Goal: Task Accomplishment & Management: Complete application form

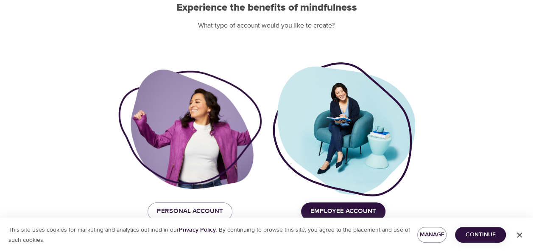
scroll to position [104, 0]
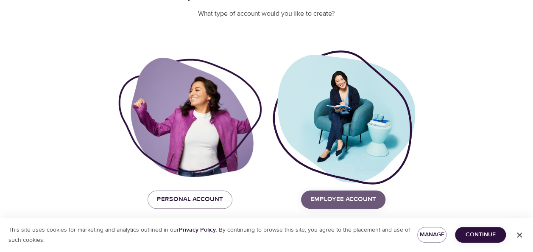
click at [370, 197] on span "Employee Account" at bounding box center [343, 199] width 66 height 11
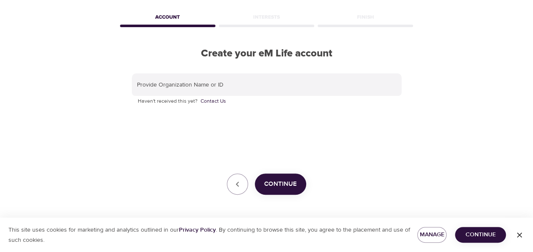
scroll to position [33, 0]
click at [283, 184] on span "Continue" at bounding box center [280, 184] width 33 height 11
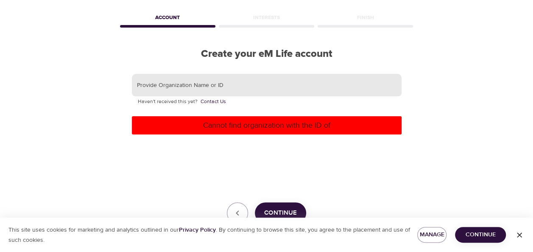
click at [253, 86] on input "text" at bounding box center [267, 85] width 270 height 23
type input "[GEOGRAPHIC_DATA] for Alcohol and Drug Addiction"
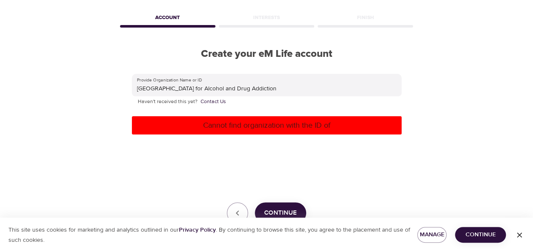
click at [278, 124] on p "Cannot find organization with the ID of" at bounding box center [266, 125] width 263 height 11
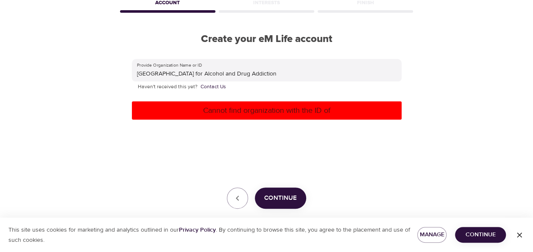
scroll to position [61, 0]
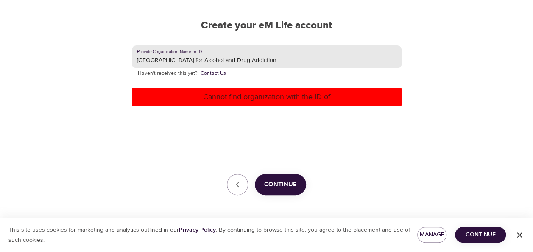
click at [278, 58] on input "[GEOGRAPHIC_DATA] for Alcohol and Drug Addiction" at bounding box center [267, 56] width 270 height 23
click at [290, 56] on input "[GEOGRAPHIC_DATA] for Alcohol and Drug Addiction" at bounding box center [267, 56] width 270 height 23
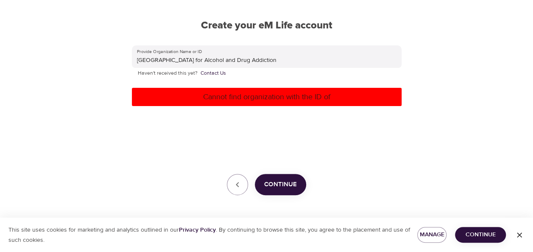
click at [264, 95] on p "Cannot find organization with the ID of" at bounding box center [266, 96] width 263 height 11
click at [274, 184] on span "Continue" at bounding box center [280, 184] width 33 height 11
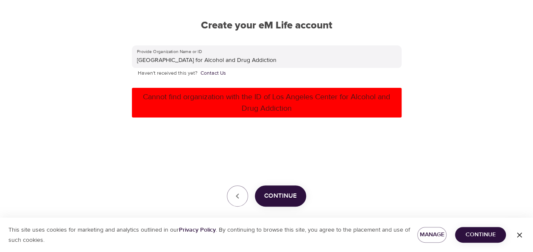
click at [274, 184] on div "Provide Organization Name or ID [GEOGRAPHIC_DATA] for Alcohol and Drug Addictio…" at bounding box center [267, 126] width 270 height 162
click at [276, 198] on span "Continue" at bounding box center [280, 195] width 33 height 11
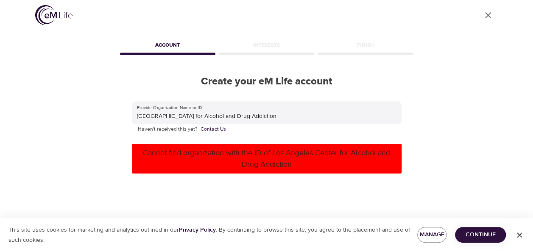
scroll to position [0, 0]
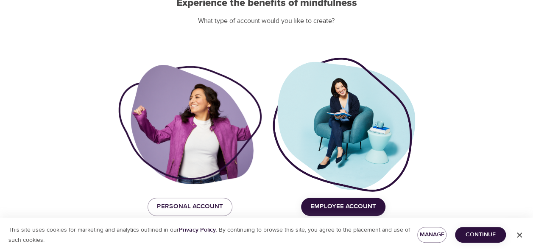
scroll to position [104, 0]
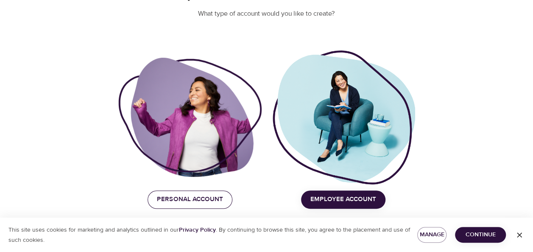
click at [181, 201] on span "Personal Account" at bounding box center [190, 199] width 66 height 11
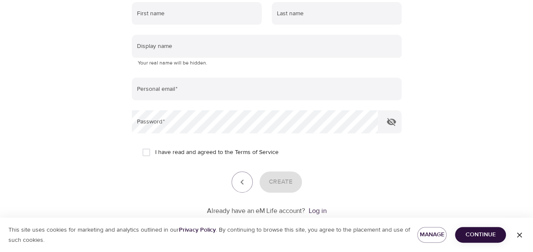
scroll to position [0, 0]
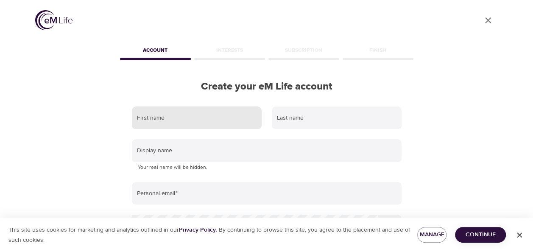
click at [201, 119] on input "text" at bounding box center [197, 117] width 130 height 23
type input "Brenda"
type input "Aguila"
type input "baguila@lacada.com"
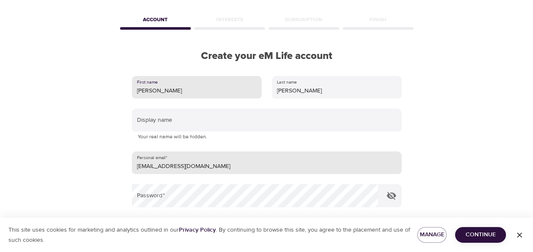
scroll to position [42, 0]
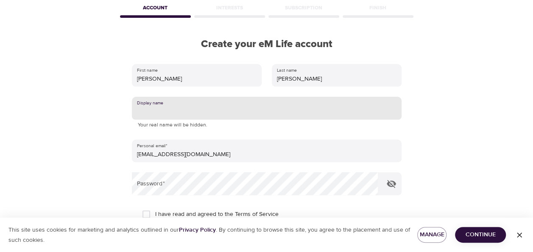
click at [187, 109] on input "text" at bounding box center [267, 108] width 270 height 23
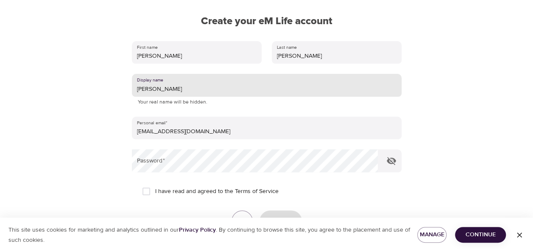
scroll to position [85, 0]
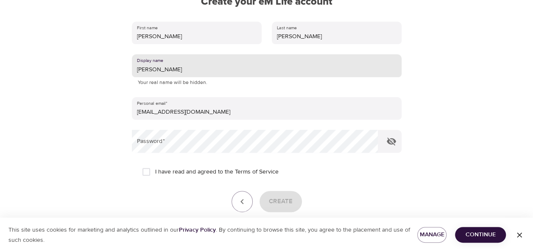
type input "Brenda Aguila"
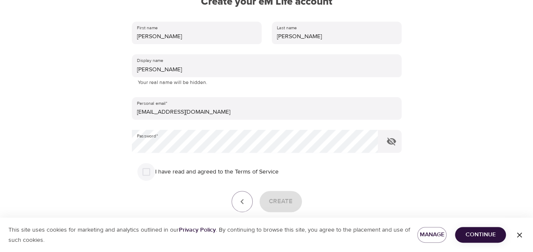
click at [146, 171] on input "I have read and agreed to the Terms of Service" at bounding box center [146, 172] width 18 height 18
checkbox input "true"
click at [273, 198] on span "Create" at bounding box center [281, 201] width 24 height 11
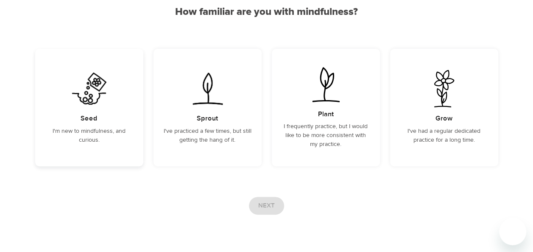
click at [102, 129] on p "I'm new to mindfulness, and curious." at bounding box center [89, 136] width 88 height 18
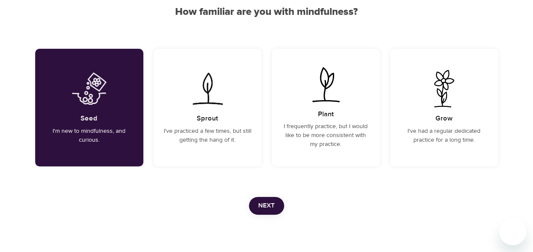
click at [274, 206] on span "Next" at bounding box center [266, 205] width 17 height 11
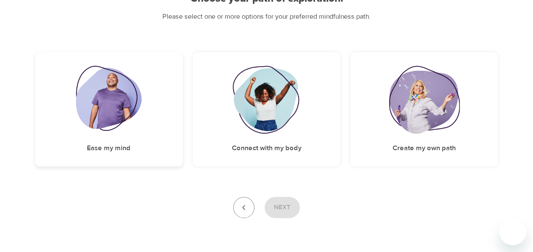
click at [143, 128] on div "Ease my mind" at bounding box center [109, 109] width 148 height 114
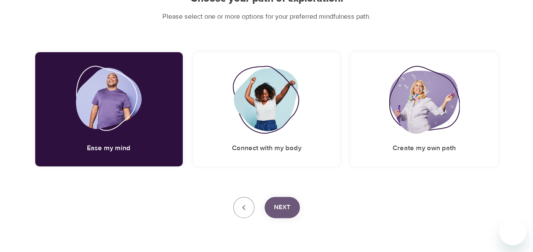
click at [293, 206] on button "Next" at bounding box center [282, 207] width 35 height 21
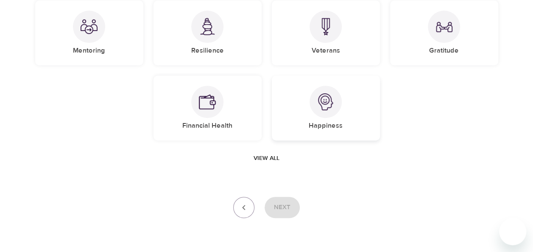
click at [326, 114] on div at bounding box center [326, 102] width 32 height 32
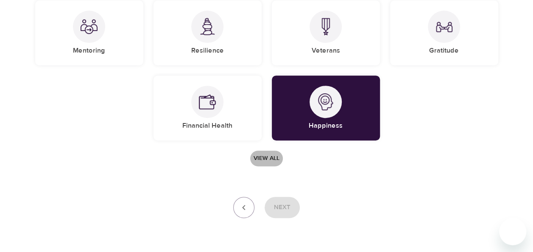
click at [265, 158] on span "View all" at bounding box center [267, 158] width 26 height 11
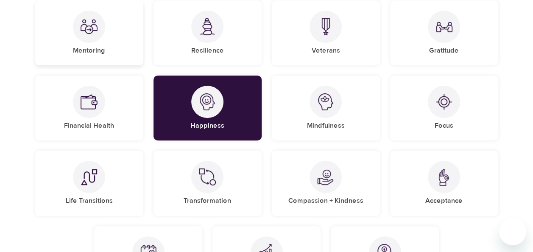
click at [105, 42] on div "Mentoring" at bounding box center [89, 32] width 108 height 65
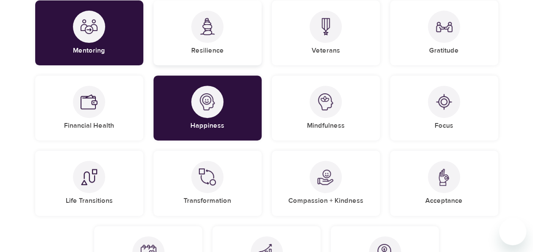
click at [233, 49] on div "Resilience" at bounding box center [207, 32] width 108 height 65
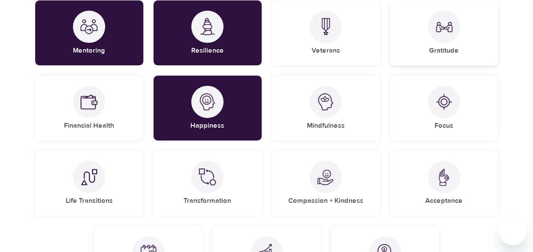
click at [442, 28] on img at bounding box center [443, 26] width 17 height 17
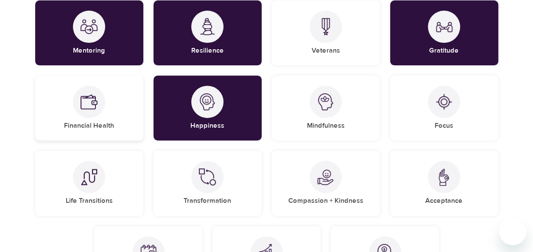
click at [79, 108] on div at bounding box center [89, 102] width 32 height 32
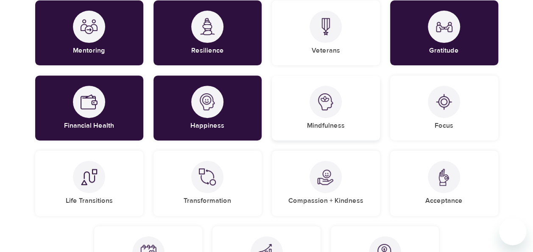
click at [336, 118] on div "Mindfulness" at bounding box center [326, 107] width 108 height 65
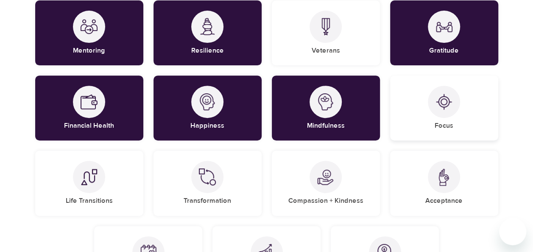
click at [447, 117] on div at bounding box center [444, 102] width 32 height 32
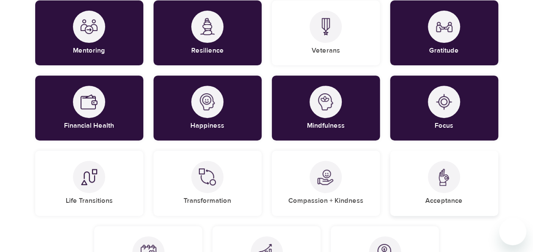
click at [432, 187] on div at bounding box center [444, 177] width 32 height 32
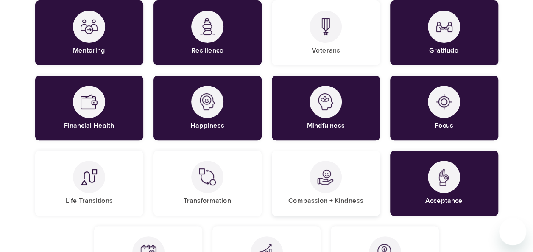
click at [318, 198] on h5 "Compassion + Kindness" at bounding box center [325, 200] width 75 height 9
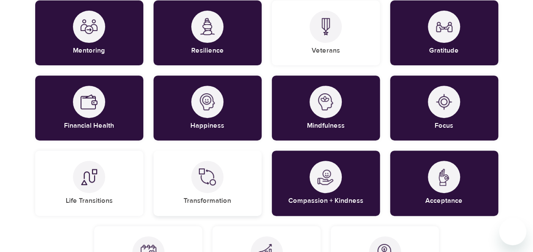
click at [193, 190] on div "Transformation" at bounding box center [207, 183] width 108 height 65
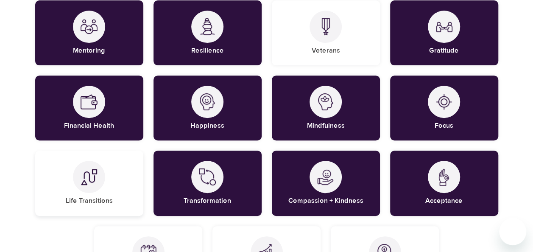
click at [83, 193] on div "Life Transitions" at bounding box center [89, 183] width 108 height 65
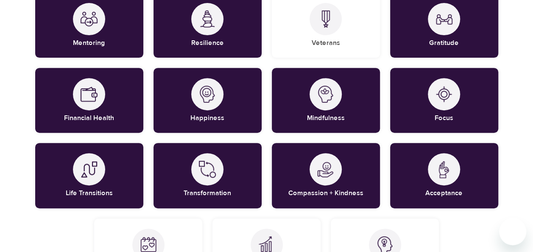
scroll to position [218, 0]
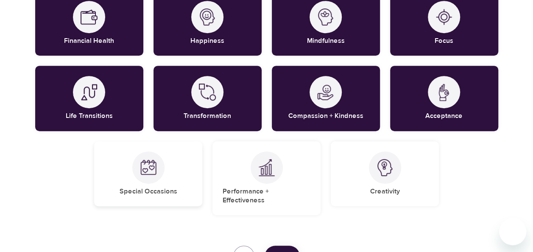
click at [151, 181] on div at bounding box center [148, 167] width 32 height 32
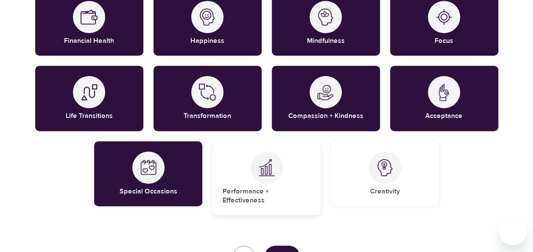
click at [260, 179] on div at bounding box center [267, 167] width 32 height 32
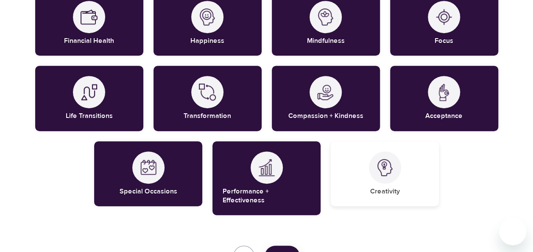
click at [384, 181] on div at bounding box center [385, 167] width 32 height 32
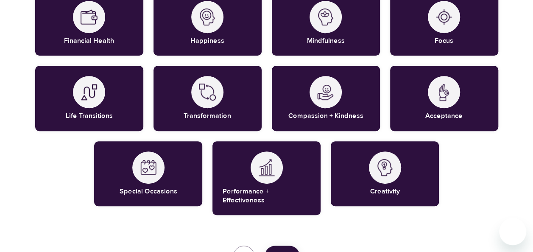
click at [280, 245] on button "Next" at bounding box center [282, 255] width 35 height 21
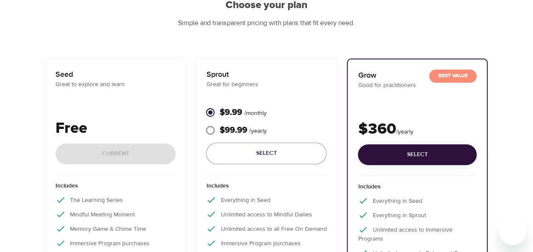
scroll to position [67, 0]
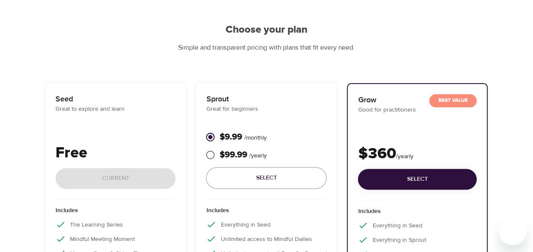
click at [102, 175] on div "Free Current" at bounding box center [116, 171] width 120 height 58
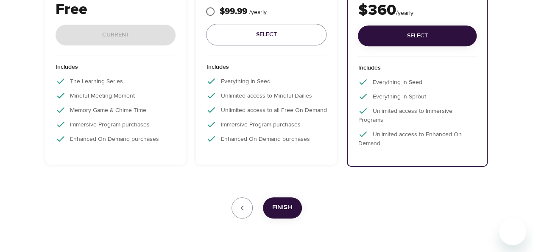
scroll to position [237, 0]
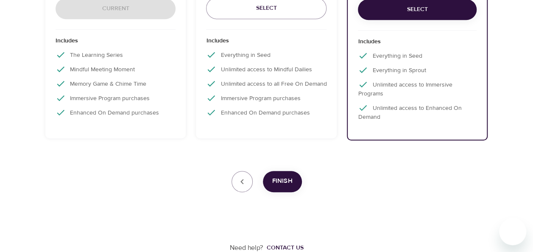
click at [138, 119] on div "Includes The Learning Series Mindful Meeting Moment Memory Game & Chime Time Im…" at bounding box center [116, 79] width 120 height 99
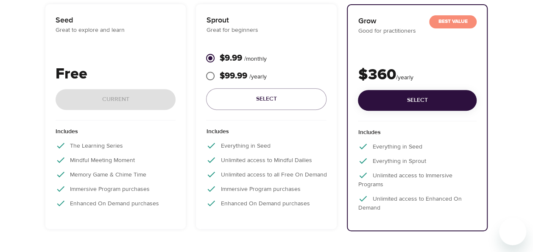
scroll to position [67, 0]
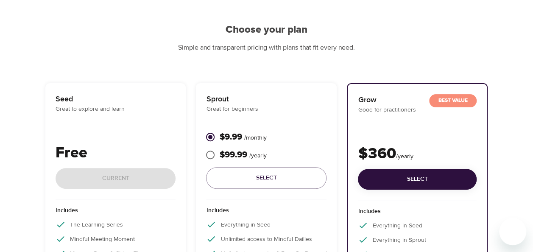
click at [292, 98] on p "Sprout" at bounding box center [266, 98] width 120 height 11
click at [316, 92] on div "Sprout Great for beginners $9.99 / monthly $99.99 / yearly Select Includes Ever…" at bounding box center [266, 195] width 141 height 225
click at [416, 89] on div "Best Value Grow Good for practitioners $360 / yearly Select Includes Everything…" at bounding box center [417, 196] width 139 height 225
click at [104, 96] on p "Seed" at bounding box center [116, 98] width 120 height 11
click at [118, 191] on div "Free Current" at bounding box center [116, 171] width 120 height 58
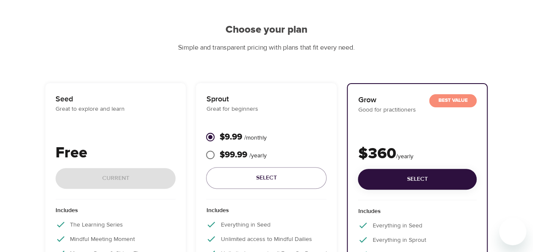
click at [119, 181] on div "Free Current" at bounding box center [116, 171] width 120 height 58
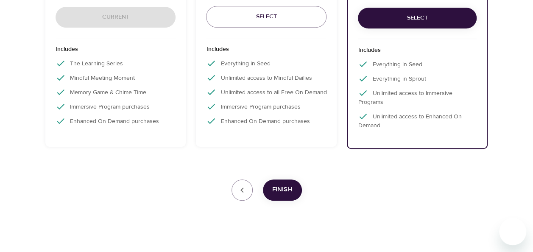
scroll to position [237, 0]
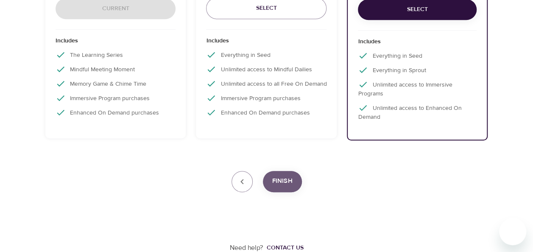
click at [289, 181] on span "Finish" at bounding box center [282, 181] width 20 height 11
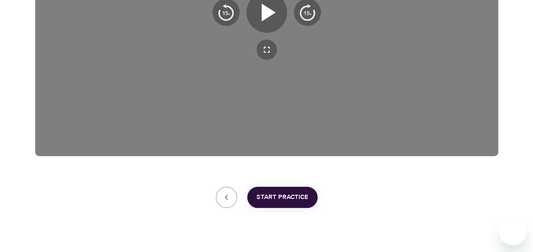
scroll to position [271, 0]
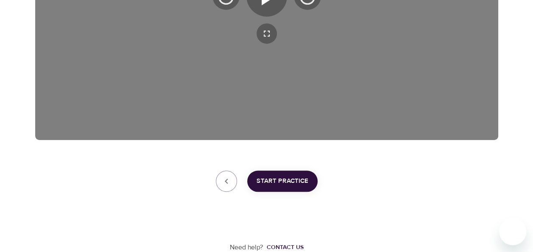
click at [287, 185] on span "Start Practice" at bounding box center [283, 181] width 52 height 11
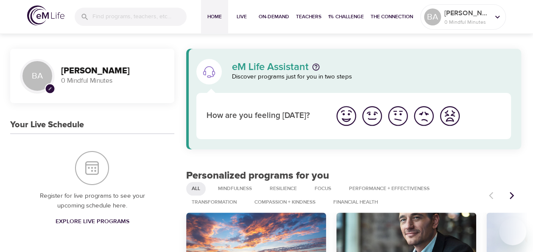
click at [377, 118] on img "I'm feeling good" at bounding box center [371, 115] width 23 height 23
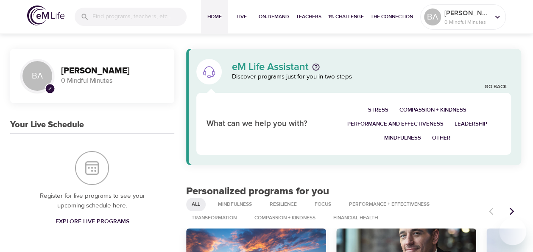
click at [424, 110] on span "Compassion + Kindness" at bounding box center [432, 110] width 67 height 10
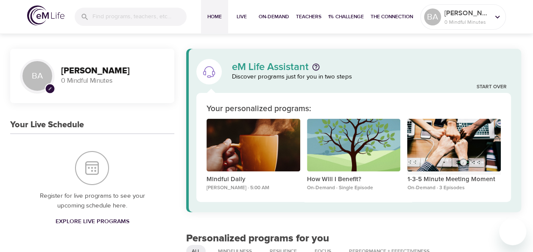
click at [434, 141] on div "1-3-5 Minute Meeting Moment" at bounding box center [454, 145] width 94 height 53
